Goal: Ask a question

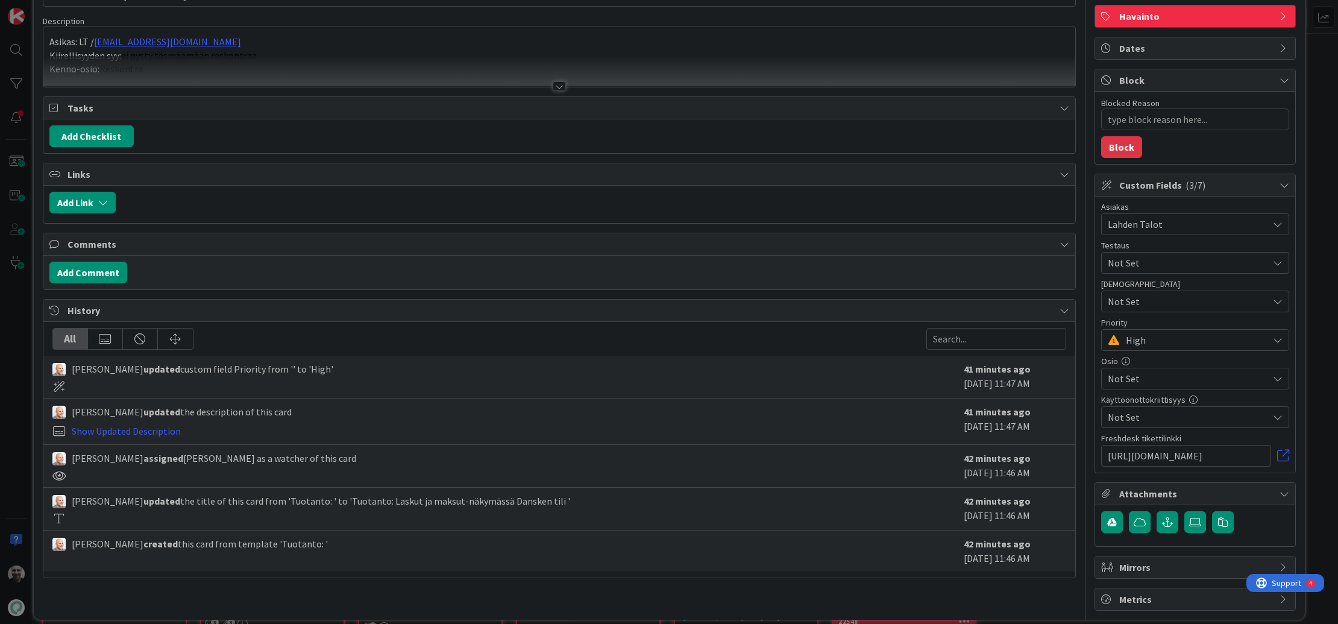
click at [559, 86] on div at bounding box center [558, 86] width 13 height 10
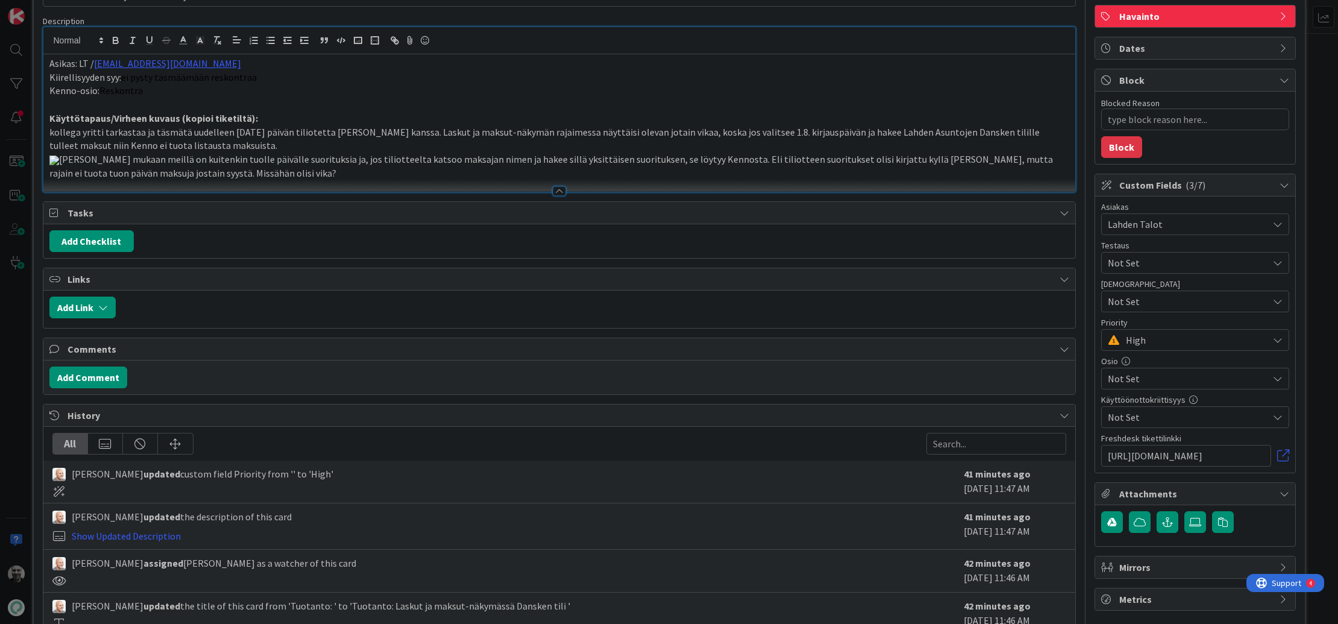
type textarea "x"
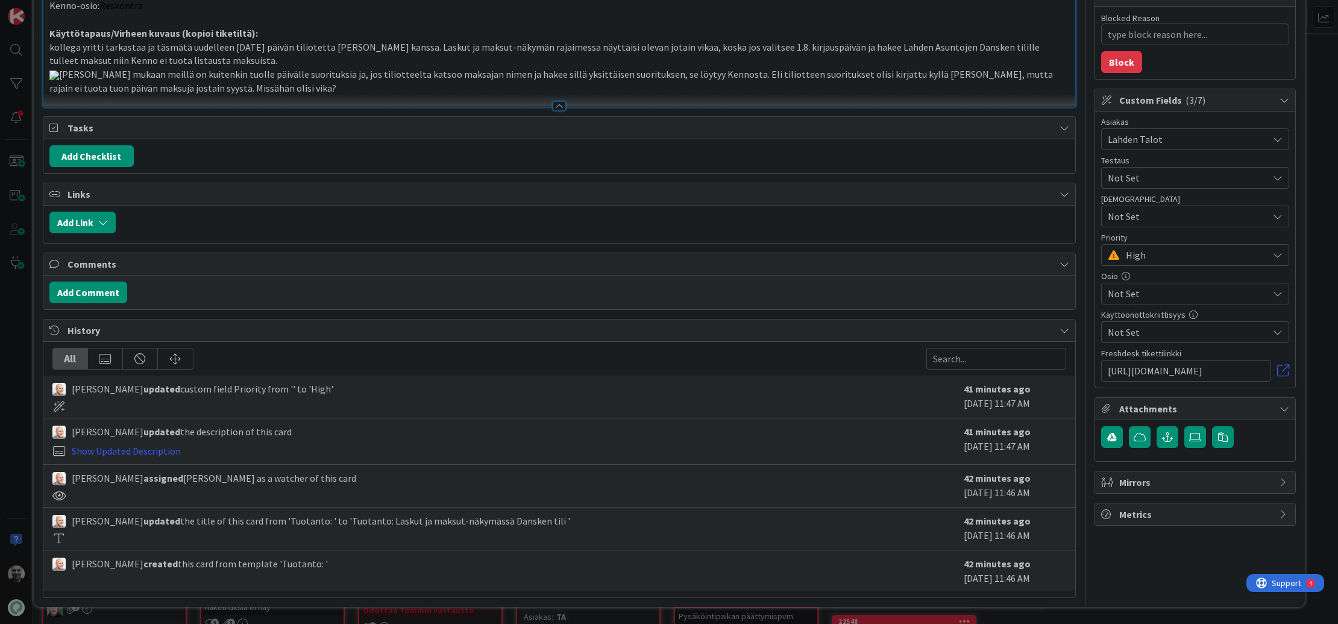
scroll to position [371, 0]
click at [299, 95] on p "Tiliotteen mukaan meillä on kuitenkin tuolle päivälle suorituksia ja, jos tilio…" at bounding box center [558, 80] width 1019 height 27
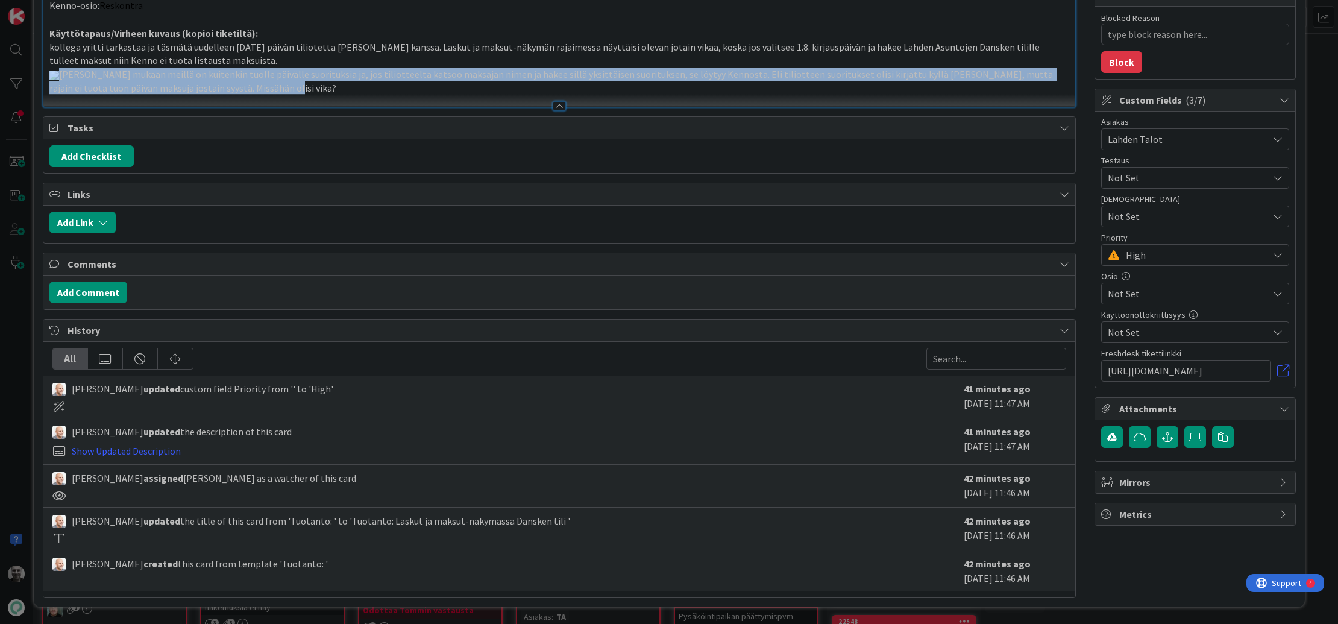
click at [299, 95] on p "Tiliotteen mukaan meillä on kuitenkin tuolle päivälle suorituksia ja, jos tilio…" at bounding box center [558, 80] width 1019 height 27
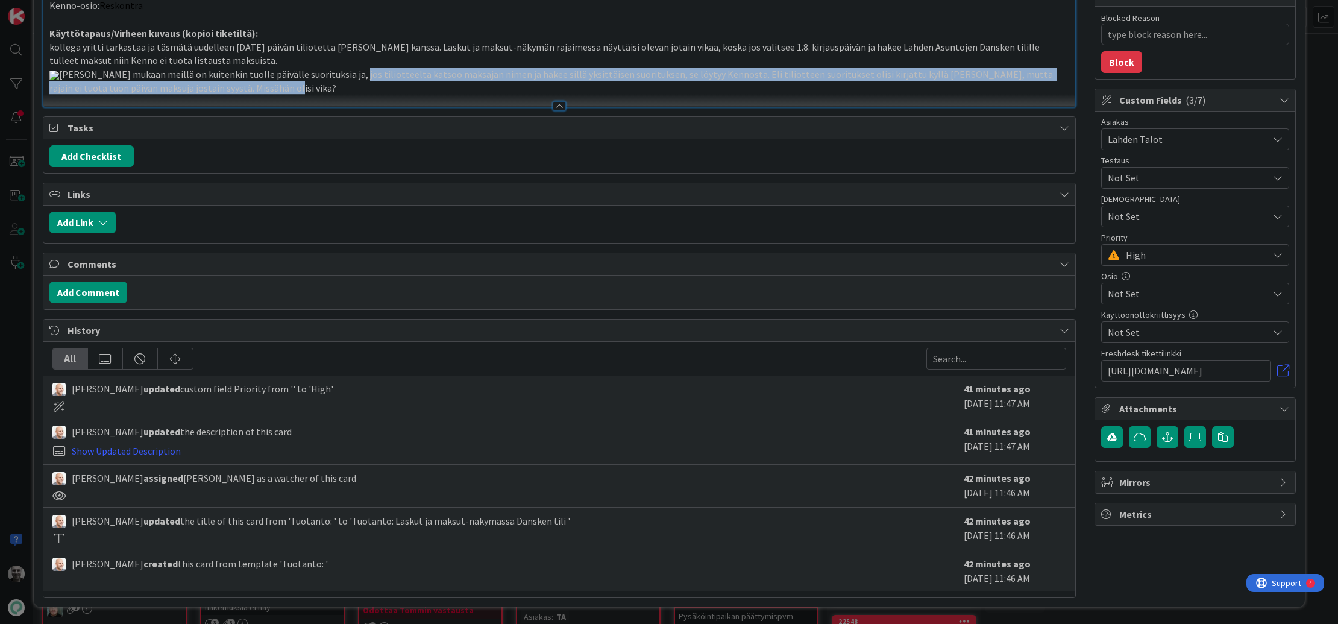
drag, startPoint x: 331, startPoint y: 308, endPoint x: 419, endPoint y: 319, distance: 89.2
click at [419, 95] on p "Tiliotteen mukaan meillä on kuitenkin tuolle päivälle suorituksia ja, jos tilio…" at bounding box center [558, 80] width 1019 height 27
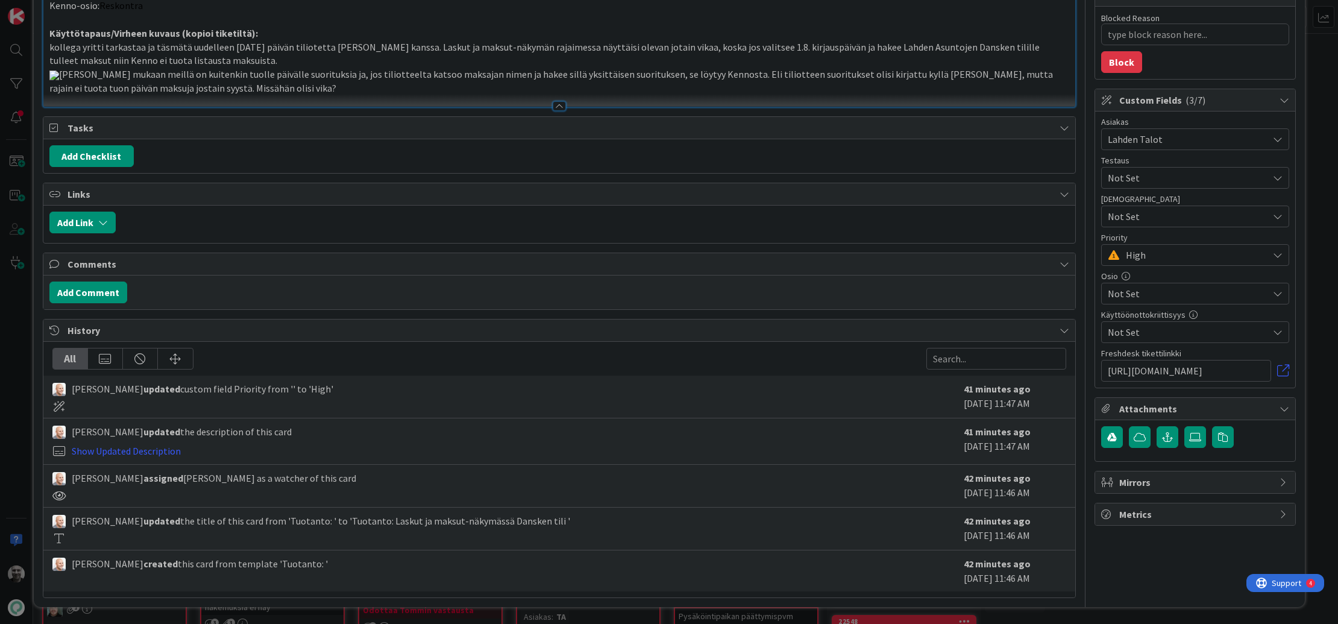
click at [419, 95] on p "Tiliotteen mukaan meillä on kuitenkin tuolle päivälle suorituksia ja, jos tilio…" at bounding box center [558, 80] width 1019 height 27
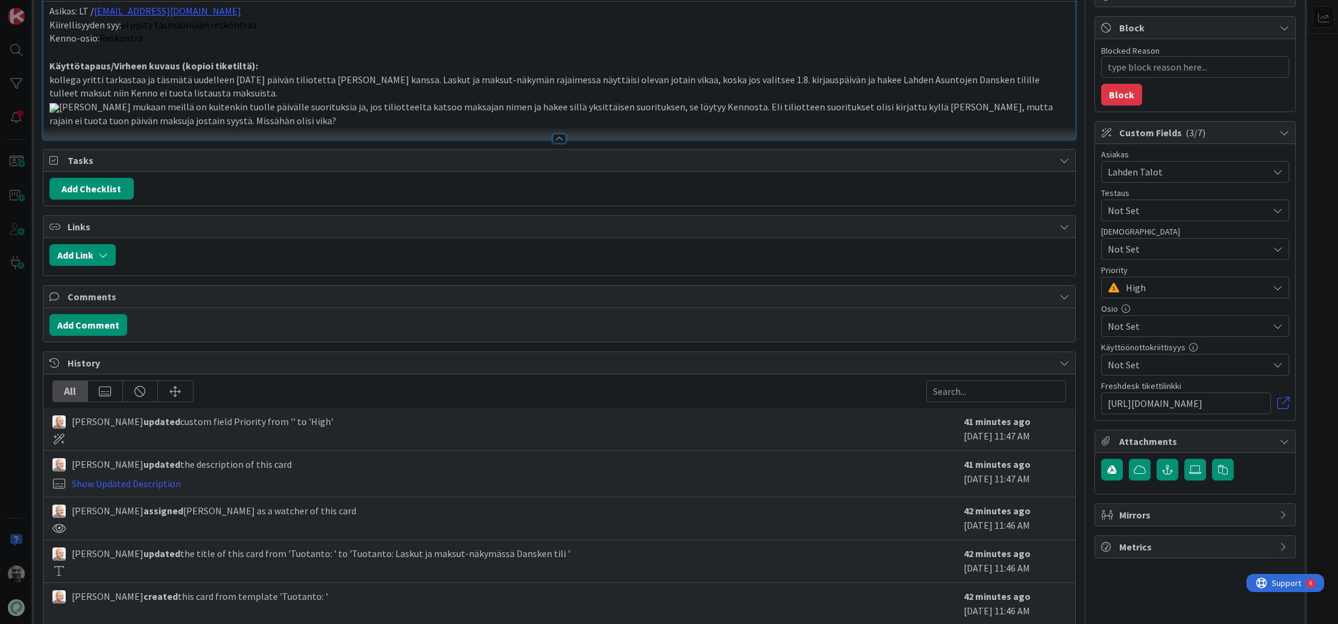
scroll to position [133, 0]
click at [582, 56] on p at bounding box center [558, 54] width 1019 height 14
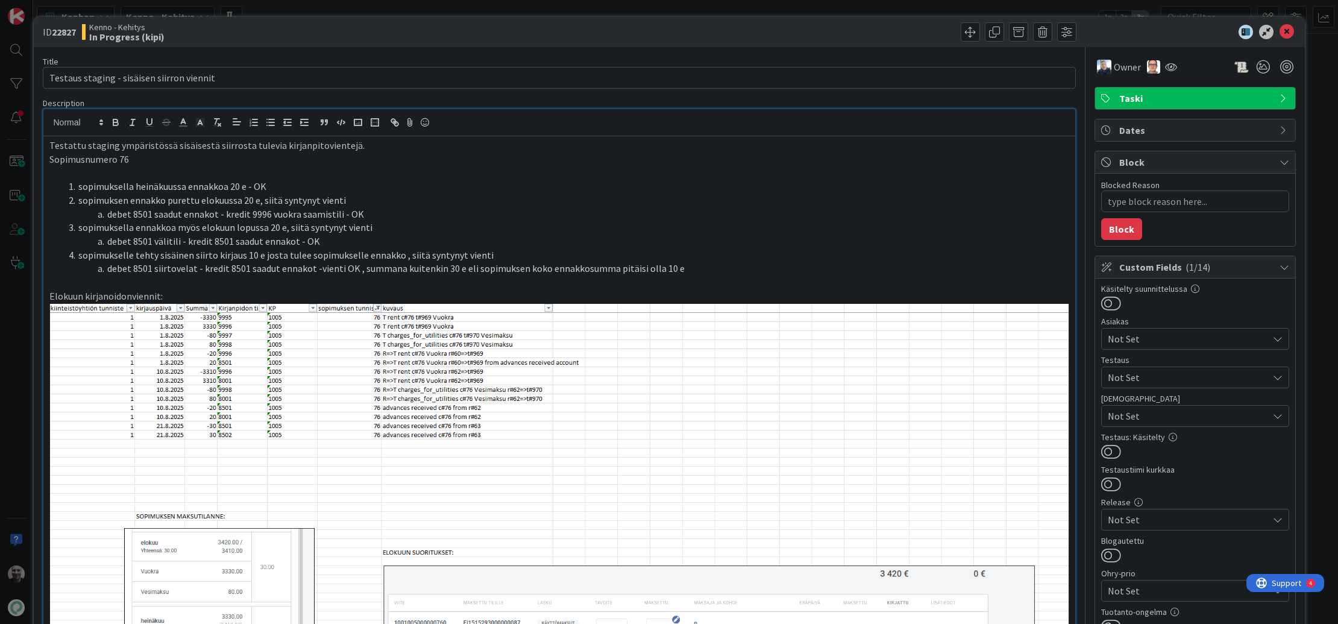
scroll to position [104, 0]
type textarea "x"
